Goal: Information Seeking & Learning: Understand process/instructions

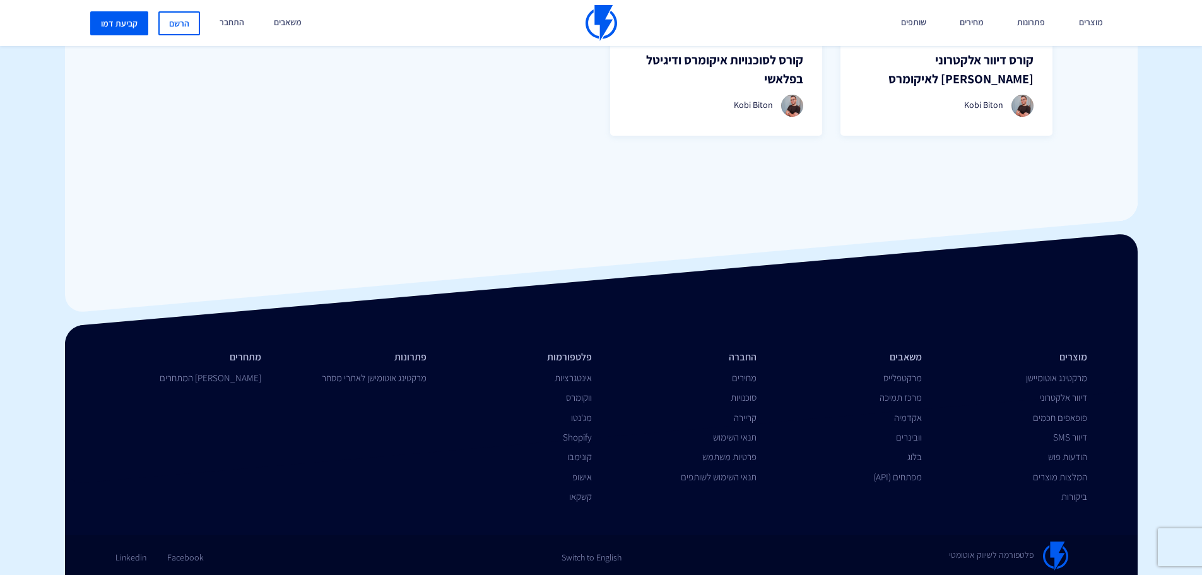
scroll to position [1150, 0]
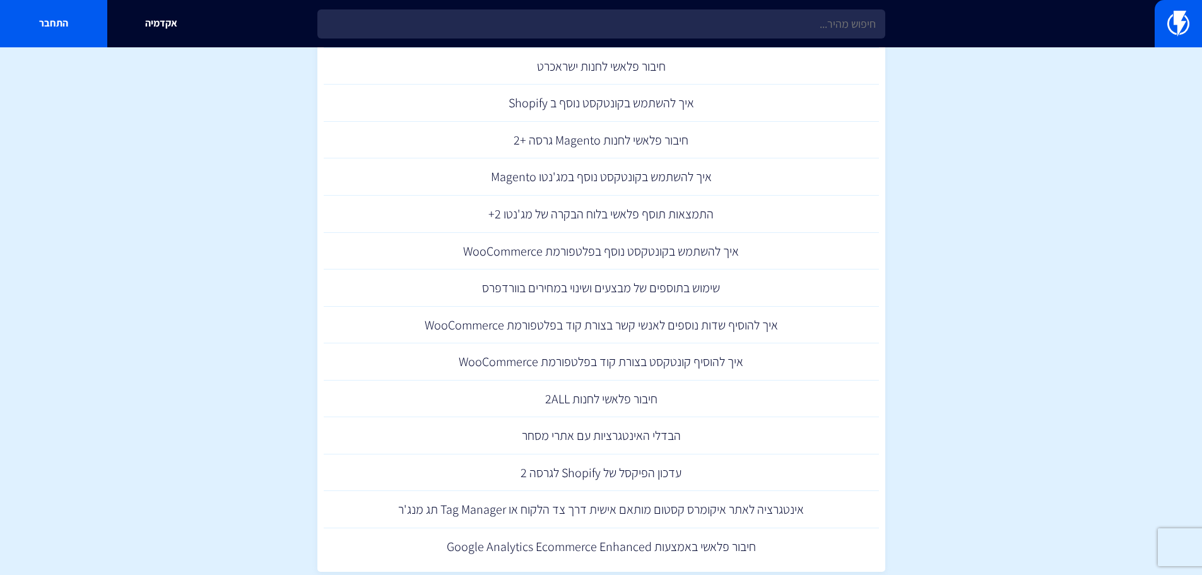
scroll to position [505, 0]
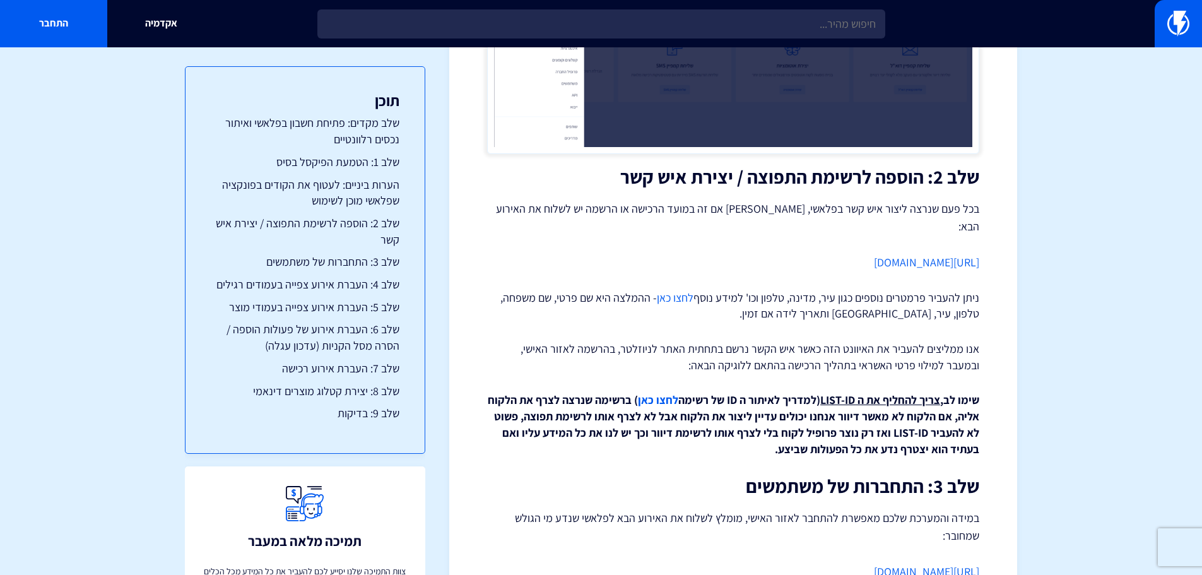
scroll to position [1388, 0]
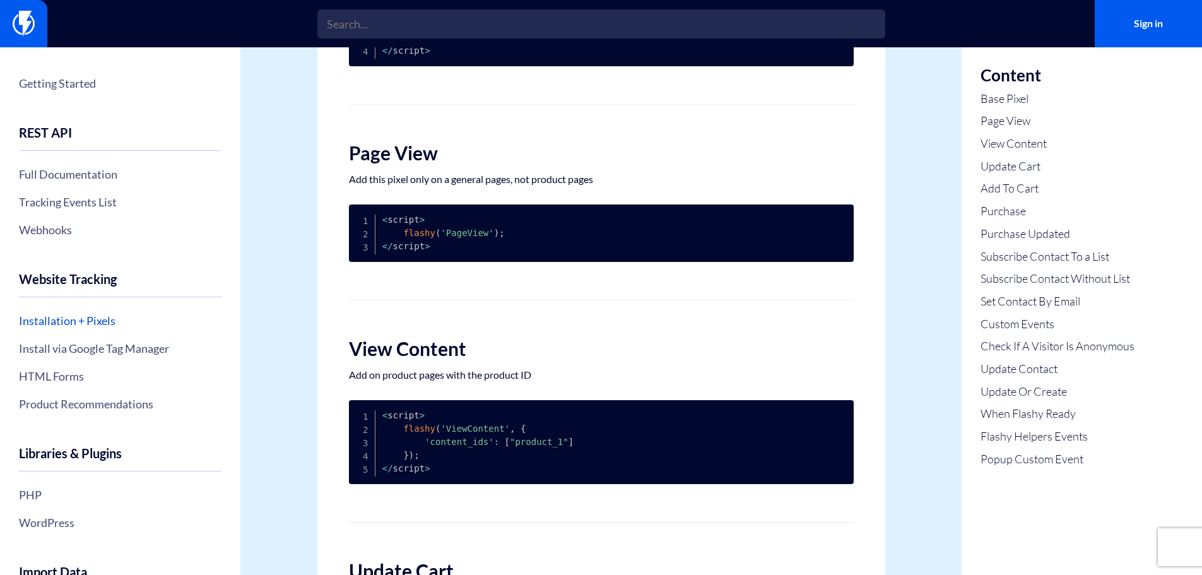
click at [69, 319] on link "Installation + Pixels" at bounding box center [120, 320] width 203 height 21
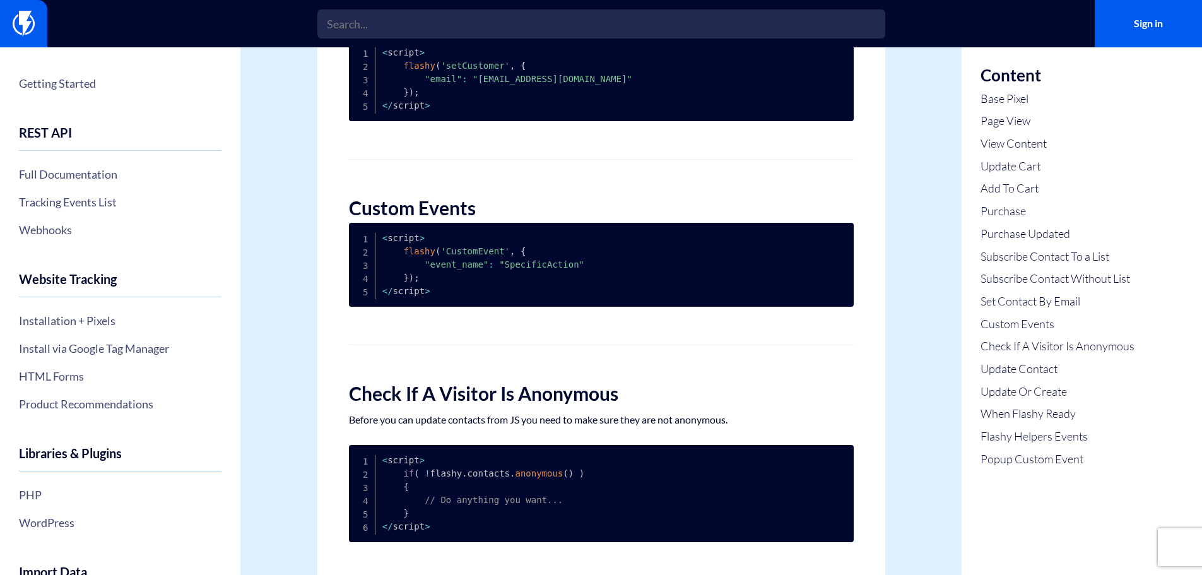
scroll to position [2713, 0]
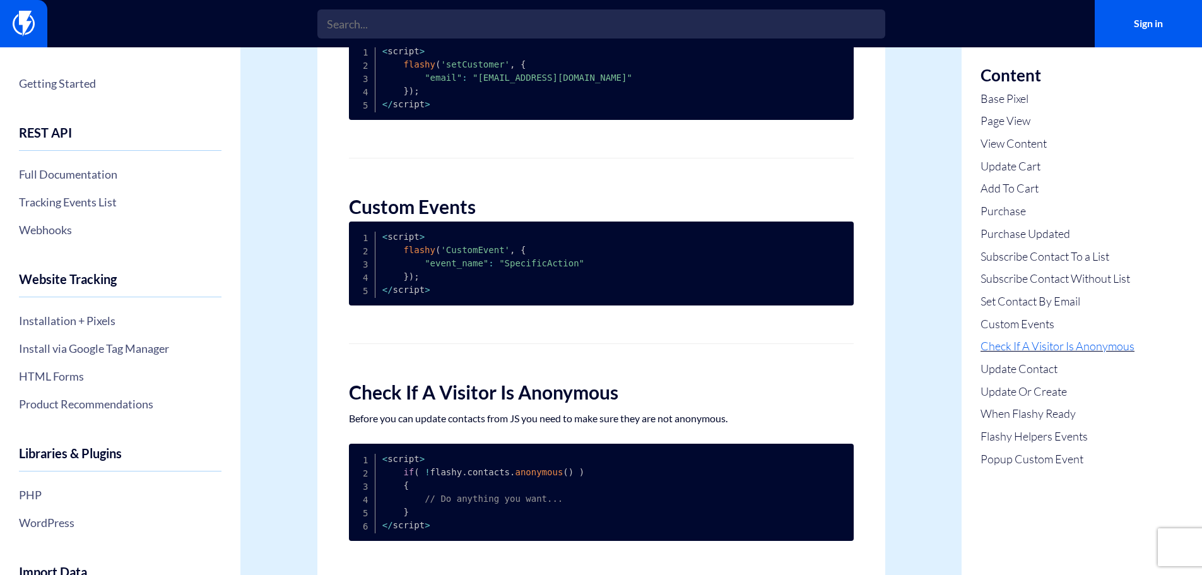
click at [1102, 343] on link "Check If A Visitor Is Anonymous" at bounding box center [1058, 346] width 154 height 16
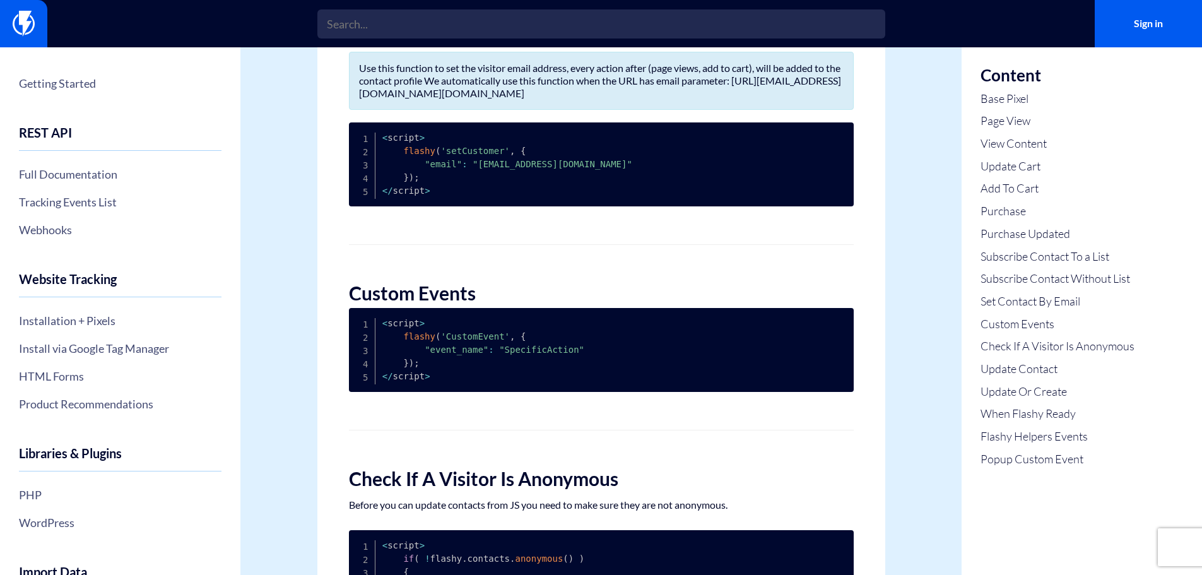
scroll to position [2626, 0]
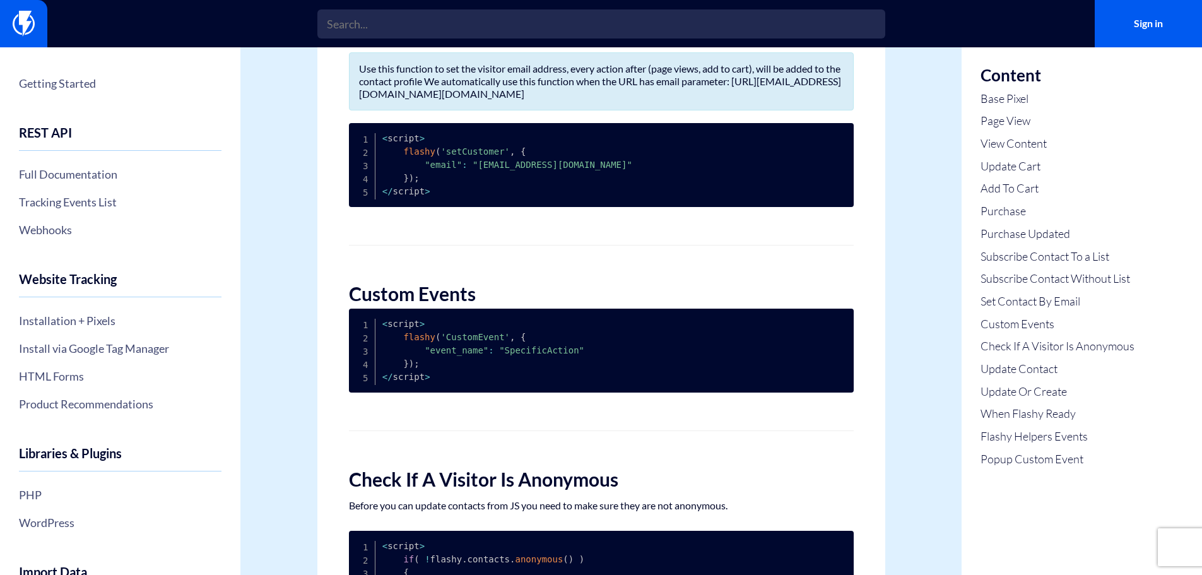
drag, startPoint x: 561, startPoint y: 69, endPoint x: 290, endPoint y: 56, distance: 271.0
copy h2 "Set Contact By Email"
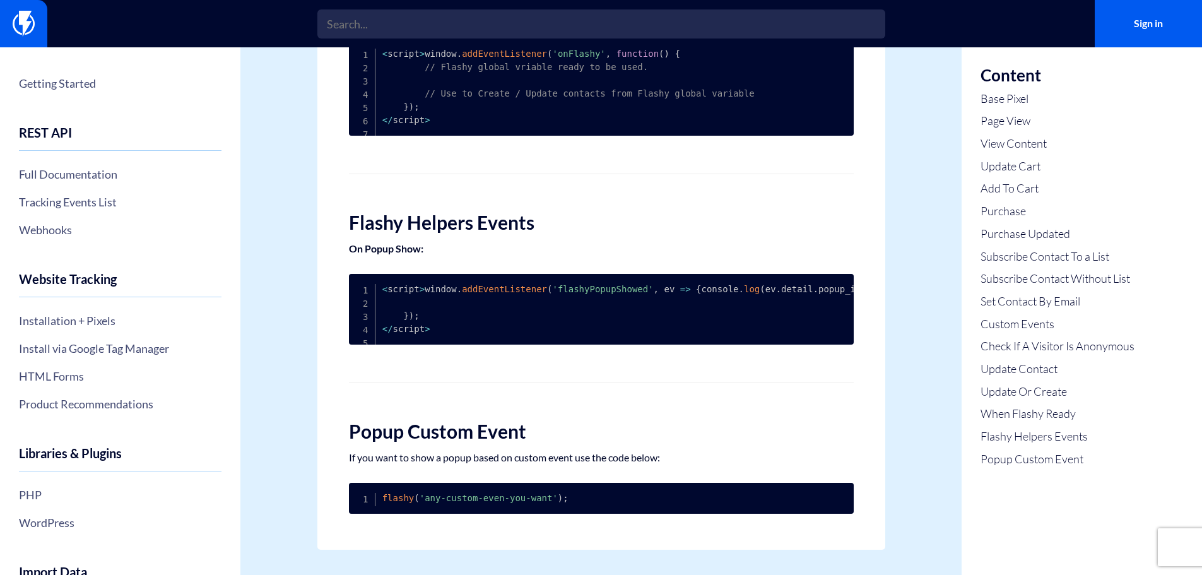
scroll to position [3998, 0]
